Goal: Find specific page/section: Find specific page/section

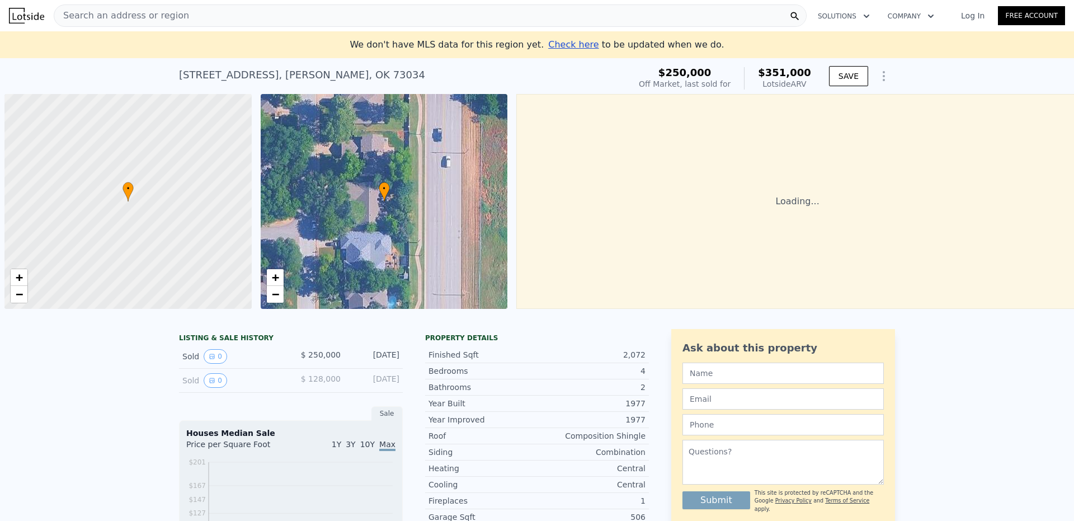
scroll to position [0, 4]
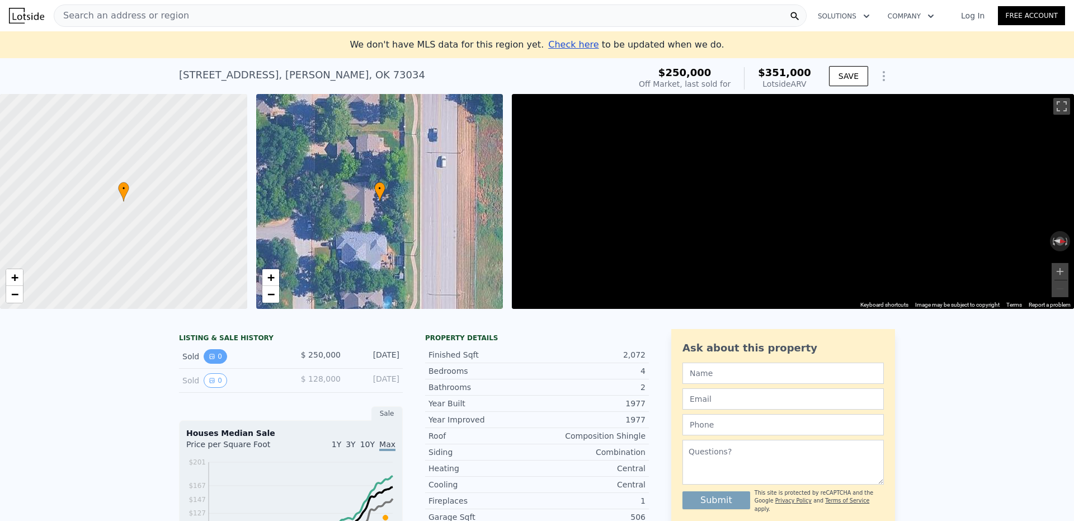
click at [212, 363] on button "0" at bounding box center [215, 356] width 23 height 15
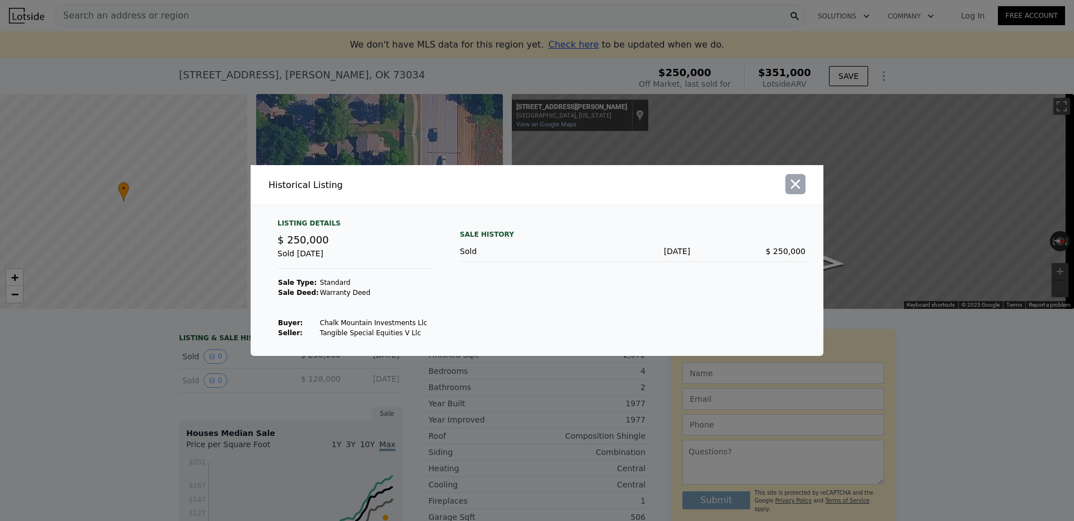
click at [794, 184] on icon "button" at bounding box center [796, 184] width 10 height 10
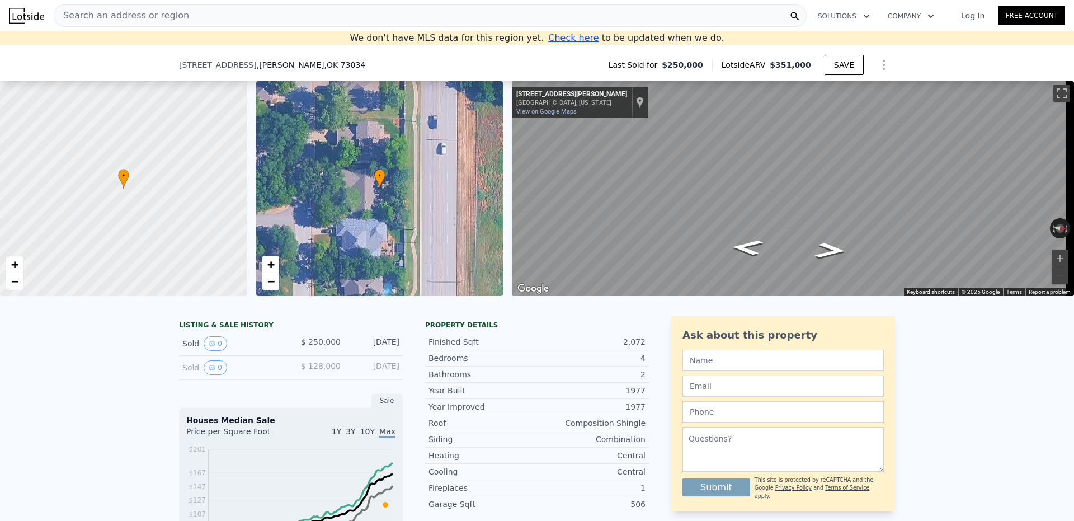
scroll to position [0, 0]
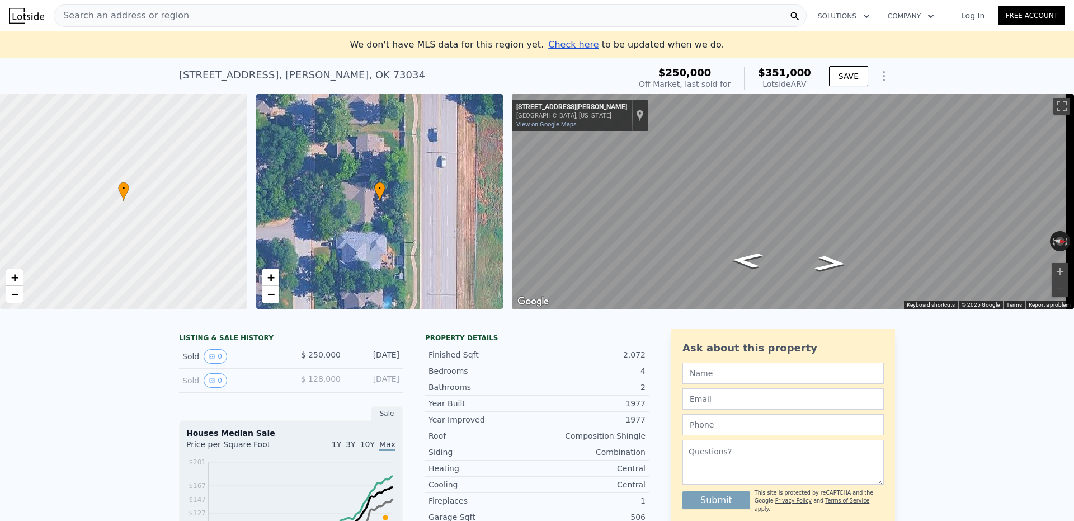
click at [253, 18] on div "Search an address or region" at bounding box center [430, 15] width 753 height 22
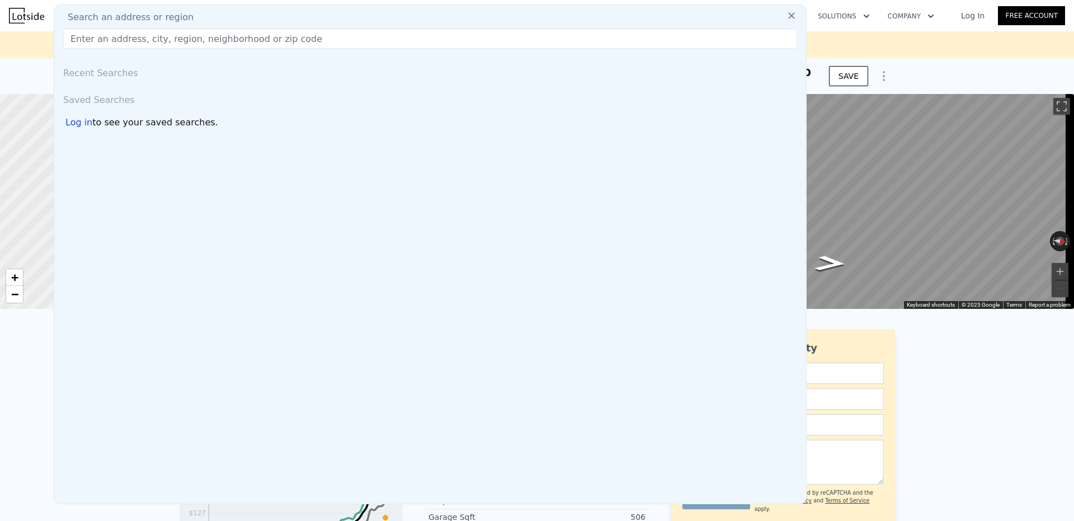
type input "16716 Valley Crest Edmond, OK 73012"
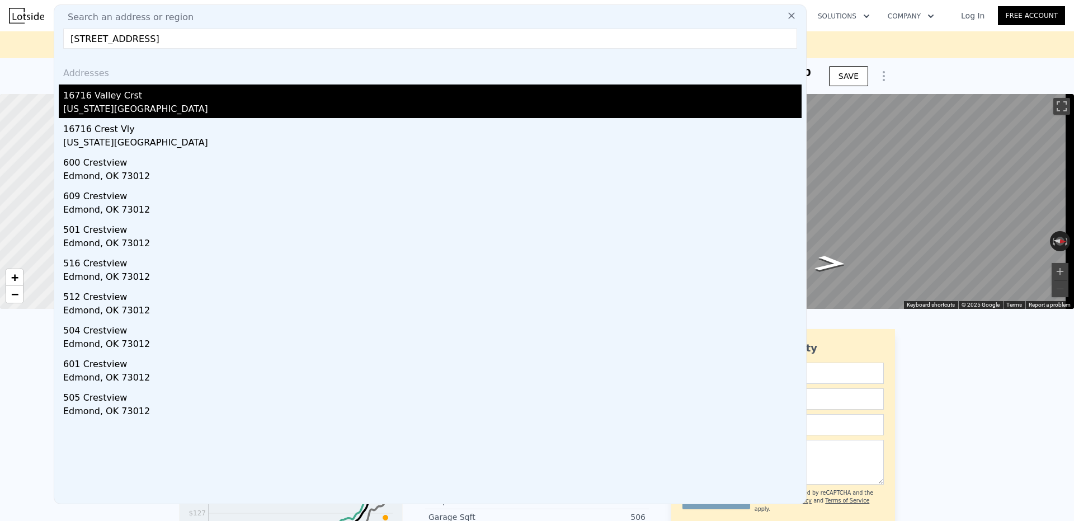
click at [126, 106] on div "Oklahoma City, OK 73012" at bounding box center [432, 110] width 738 height 16
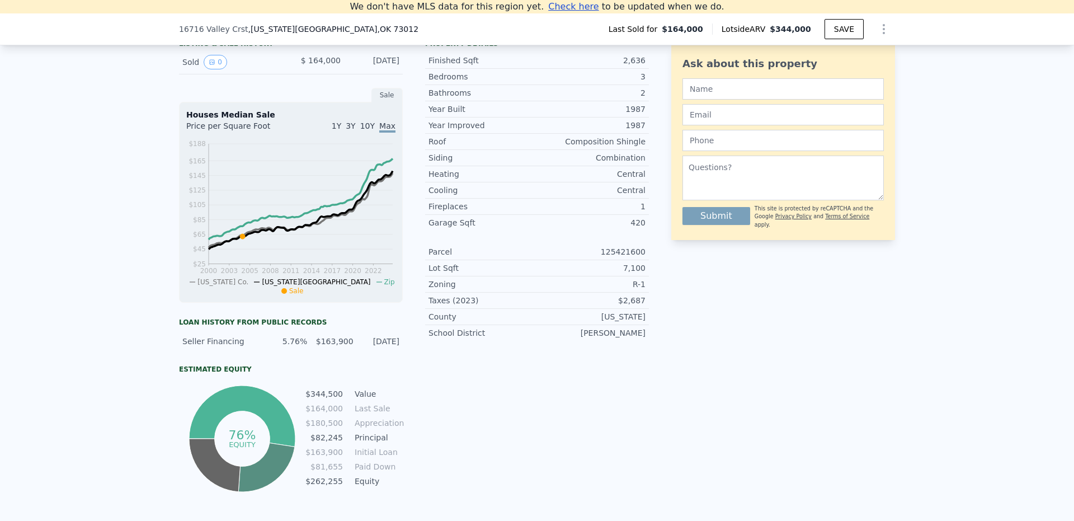
scroll to position [270, 0]
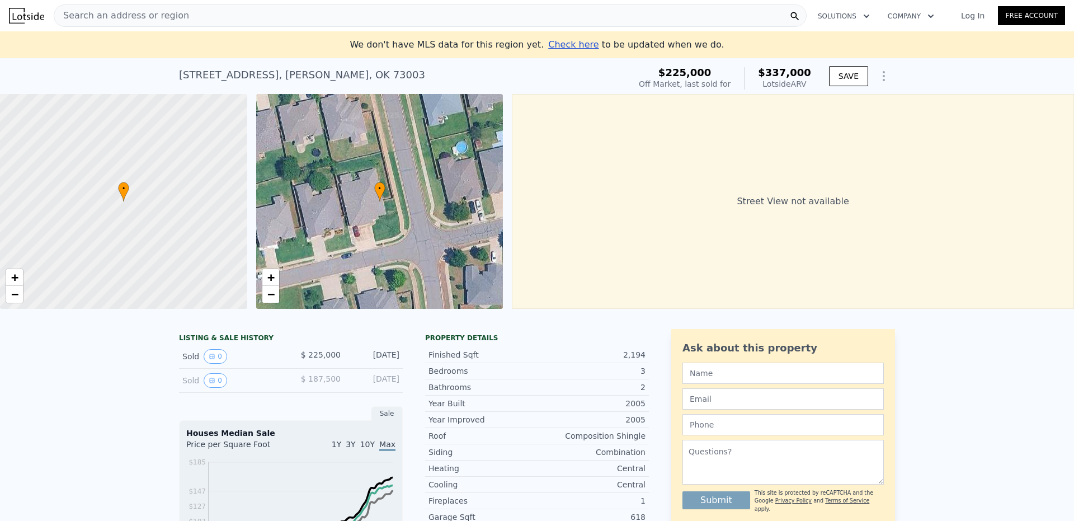
click at [225, 13] on div "Search an address or region" at bounding box center [430, 15] width 753 height 22
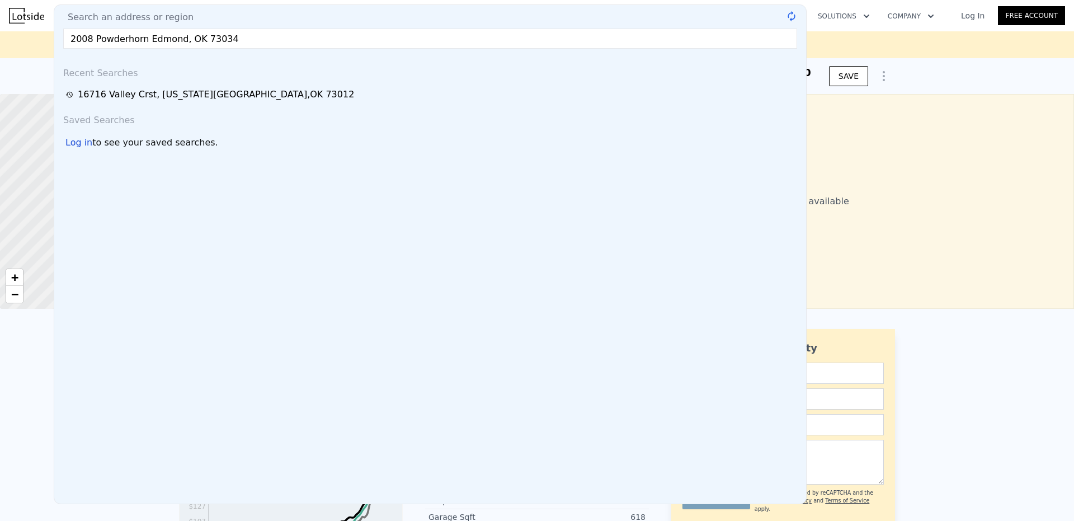
type input "2008 Powderhorn Edmond, OK 73034"
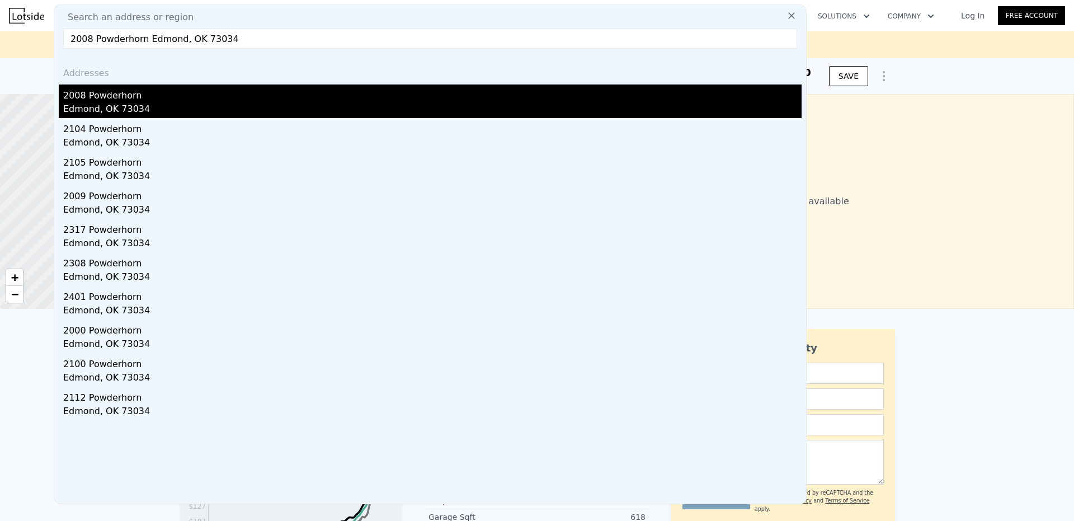
click at [112, 102] on div "Edmond, OK 73034" at bounding box center [432, 110] width 738 height 16
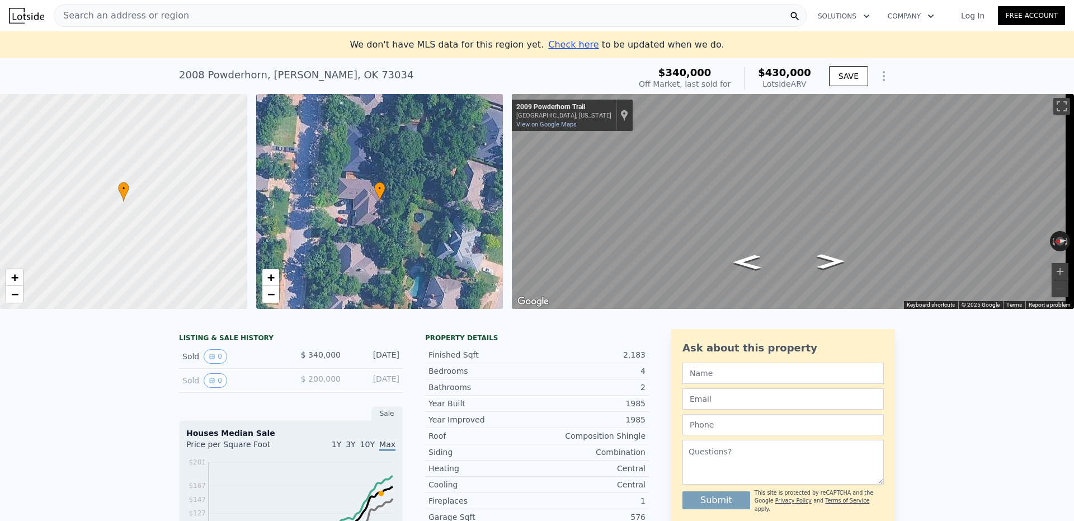
click at [198, 15] on div "Search an address or region" at bounding box center [430, 15] width 753 height 22
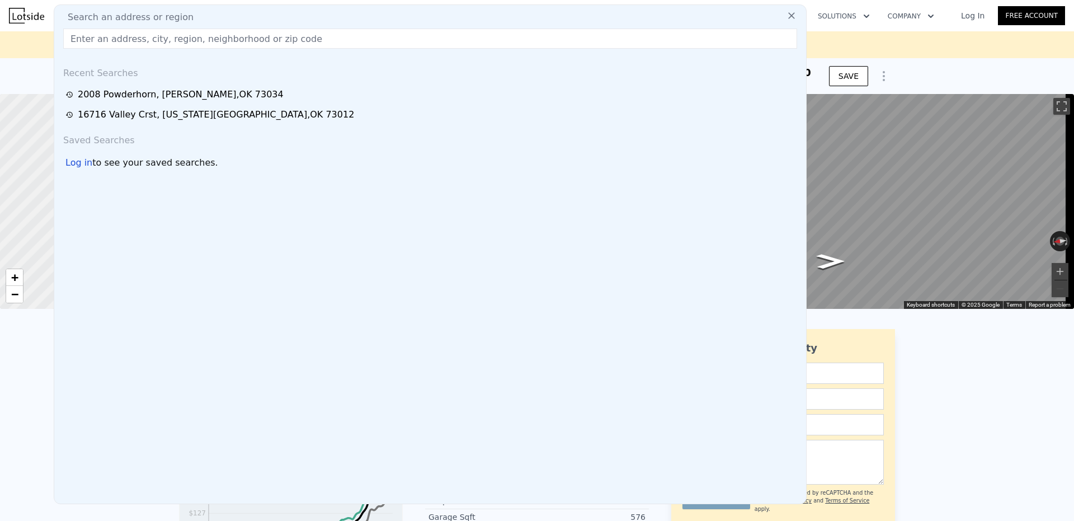
type input "[STREET_ADDRESS]"
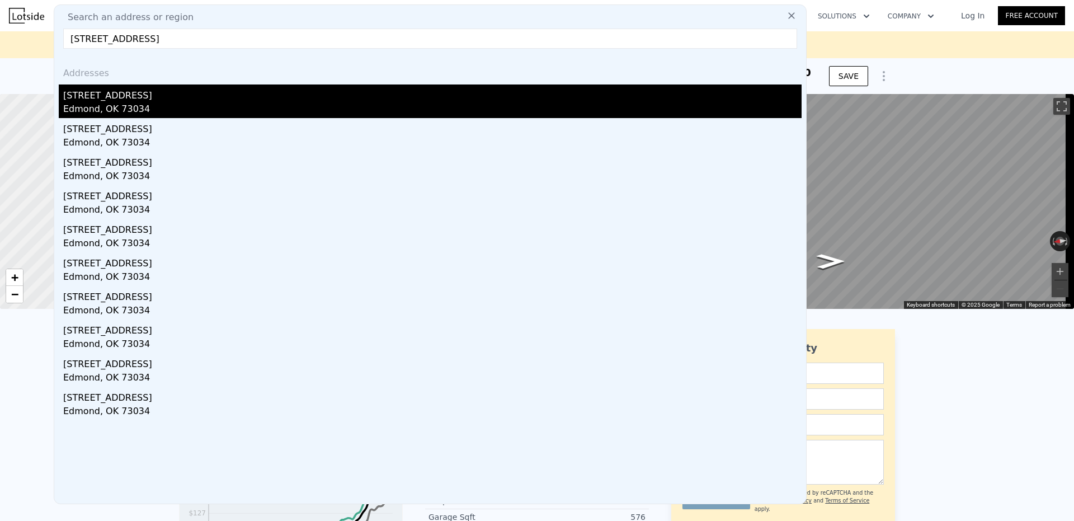
click at [145, 101] on div "[STREET_ADDRESS]" at bounding box center [432, 93] width 738 height 18
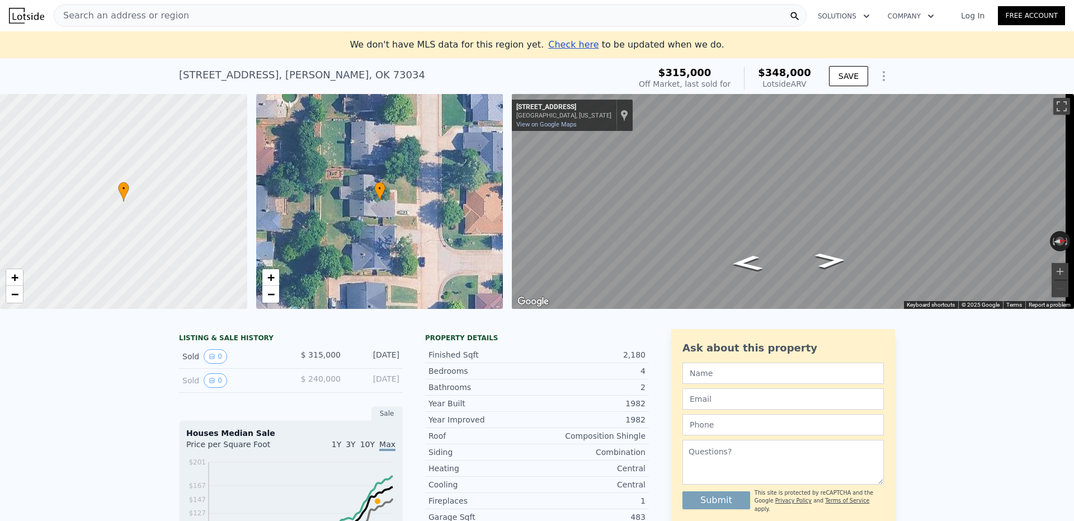
click at [180, 11] on div "Search an address or region" at bounding box center [430, 15] width 753 height 22
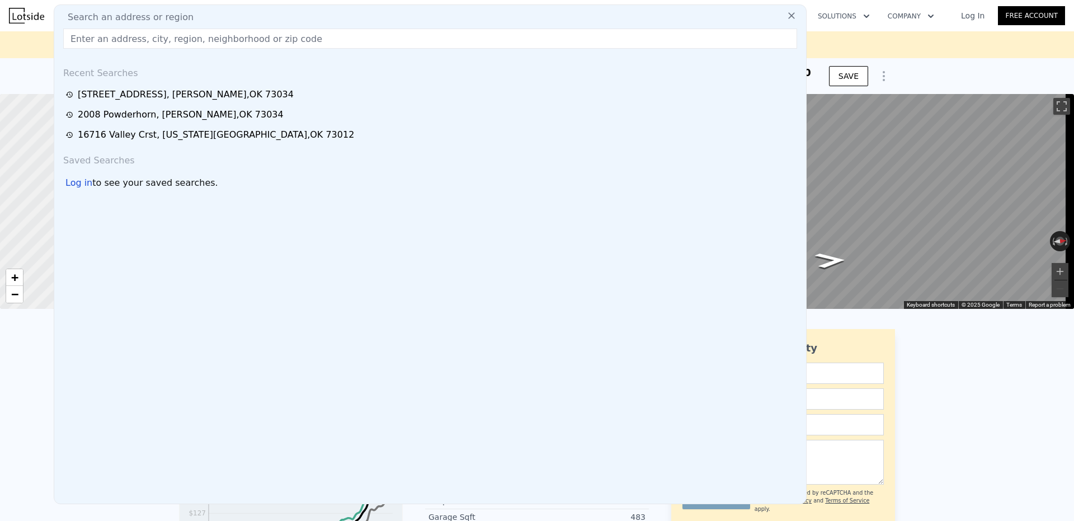
type input "[STREET_ADDRESS][PERSON_NAME][PERSON_NAME]"
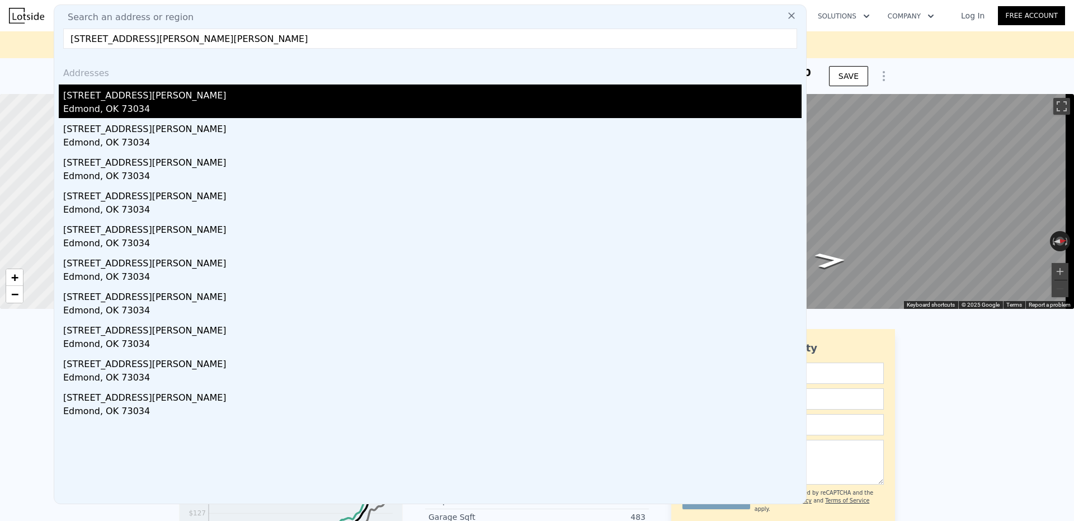
click at [159, 110] on div "Edmond, OK 73034" at bounding box center [432, 110] width 738 height 16
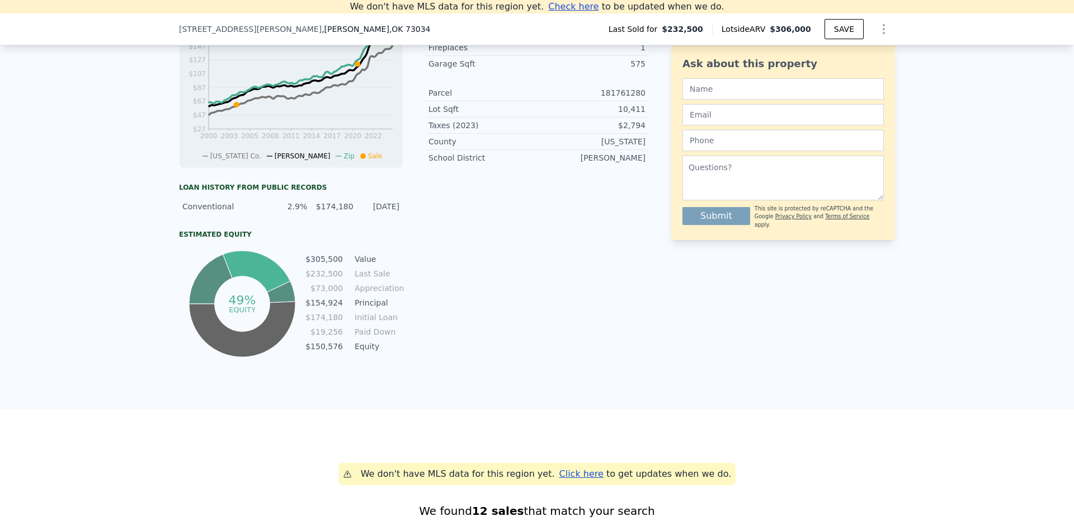
scroll to position [270, 0]
